Goal: Navigation & Orientation: Find specific page/section

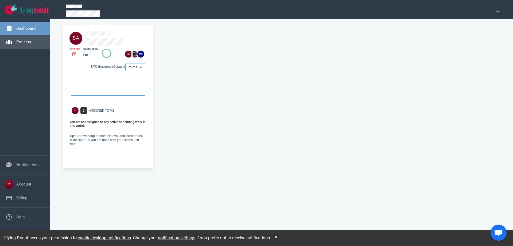
click at [31, 42] on link "Projects" at bounding box center [23, 42] width 15 height 5
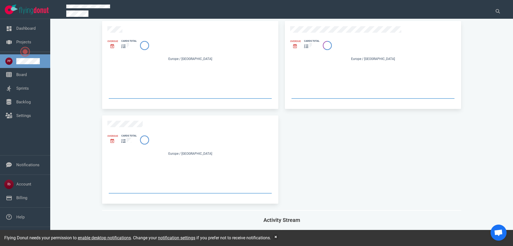
scroll to position [241, 0]
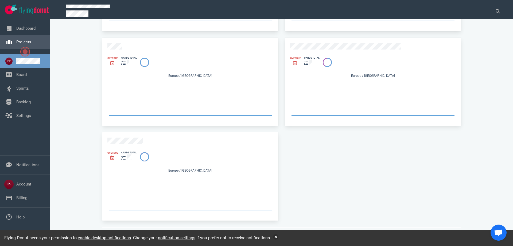
click at [22, 42] on link "Projects" at bounding box center [23, 42] width 15 height 5
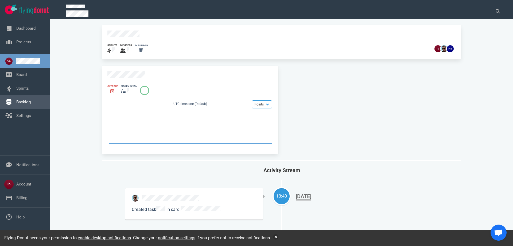
click at [31, 99] on link "Backlog" at bounding box center [23, 101] width 14 height 5
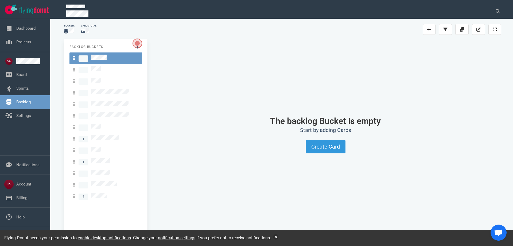
click at [93, 193] on div "Backlog Buckets 1 1 6" at bounding box center [105, 139] width 83 height 200
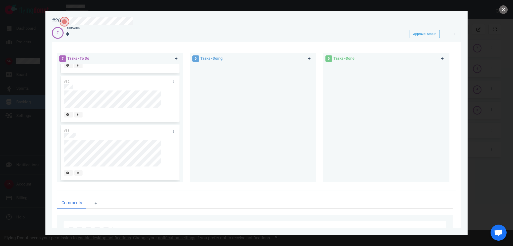
scroll to position [70, 0]
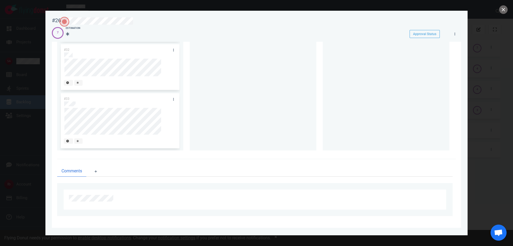
click at [31, 84] on div at bounding box center [256, 123] width 513 height 246
click at [502, 6] on button "close" at bounding box center [503, 9] width 9 height 9
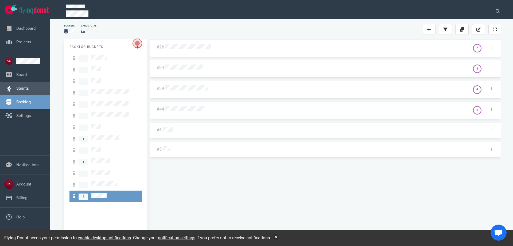
click at [22, 90] on link "Sprints" at bounding box center [22, 88] width 13 height 5
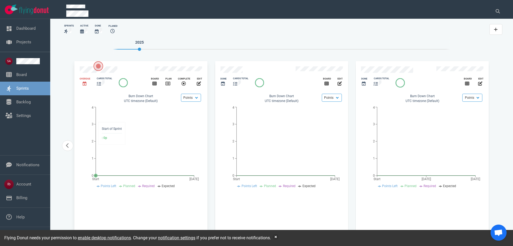
click at [144, 118] on icon "Start [DATE] 0 1 2 3 4" at bounding box center [141, 145] width 122 height 83
click at [99, 82] on icon "slide 2 of 4" at bounding box center [99, 84] width 4 height 4
click at [167, 82] on icon "slide 2 of 4" at bounding box center [168, 83] width 5 height 4
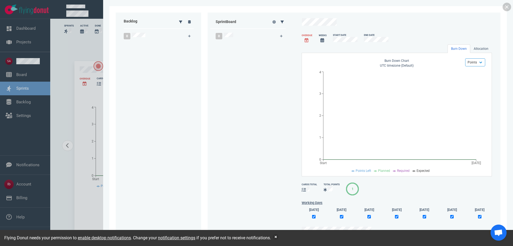
click at [155, 55] on div at bounding box center [158, 132] width 69 height 183
click at [511, 5] on div "Backlog 0 Sprint Board 0 Overdue Weeks Start Date End Date Burn Down Allocation…" at bounding box center [308, 123] width 410 height 246
click at [509, 6] on link at bounding box center [507, 7] width 9 height 9
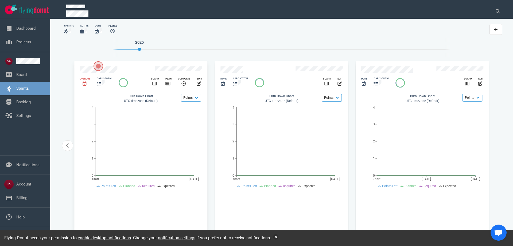
click at [137, 72] on div "slide 2 of 4" at bounding box center [116, 70] width 72 height 8
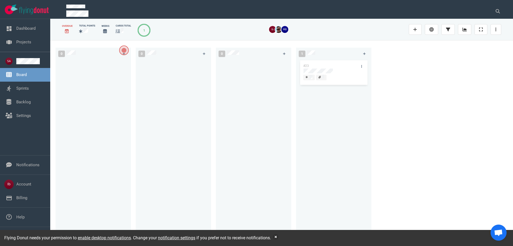
click at [324, 68] on div "#23" at bounding box center [328, 65] width 57 height 11
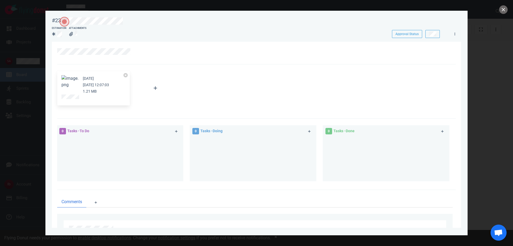
click at [67, 82] on button "Zoom image" at bounding box center [69, 81] width 17 height 13
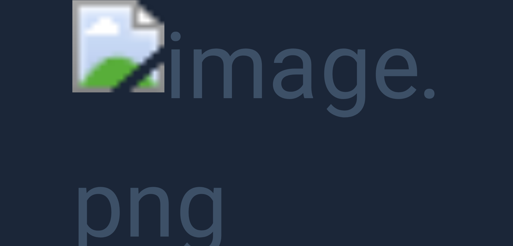
click at [172, 69] on button "Unzoom image" at bounding box center [256, 123] width 513 height 246
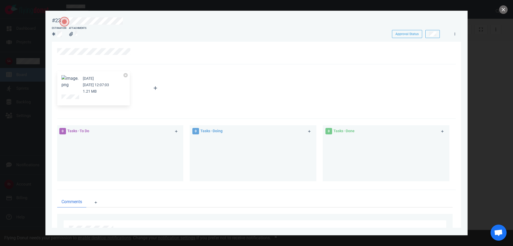
click at [69, 81] on button "Zoom image" at bounding box center [69, 81] width 17 height 13
